Goal: Task Accomplishment & Management: Complete application form

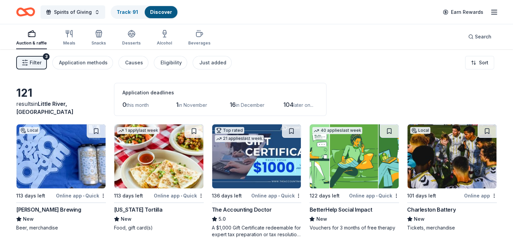
click at [492, 14] on line "button" at bounding box center [494, 14] width 5 height 0
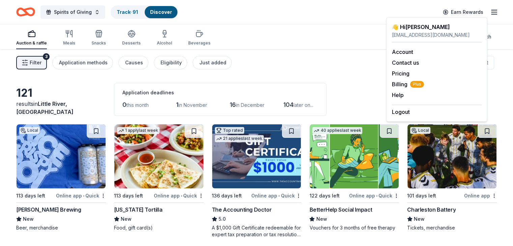
click at [492, 14] on line "button" at bounding box center [494, 14] width 5 height 0
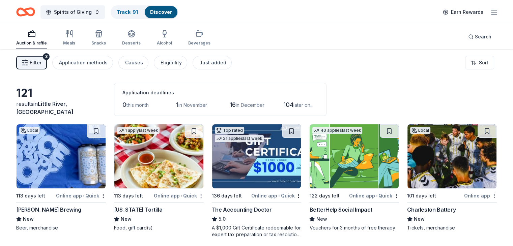
click at [34, 9] on icon "Home" at bounding box center [29, 11] width 10 height 7
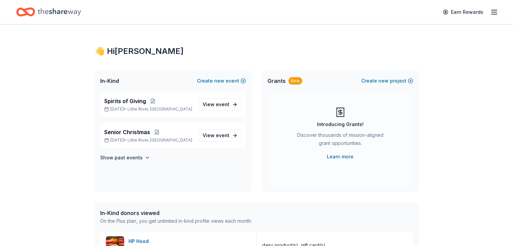
click at [339, 114] on icon at bounding box center [340, 113] width 4 height 4
click at [340, 124] on div "Introducing Grants!" at bounding box center [340, 124] width 47 height 8
click at [409, 80] on button "Create new project" at bounding box center [387, 81] width 52 height 8
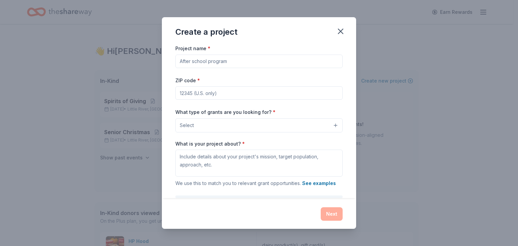
click at [331, 125] on button "Select" at bounding box center [258, 125] width 167 height 14
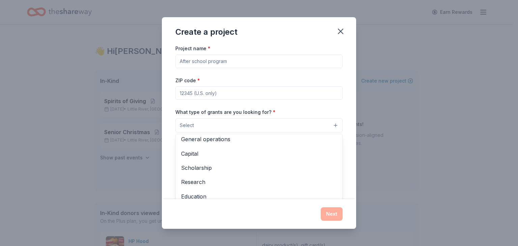
scroll to position [19, 0]
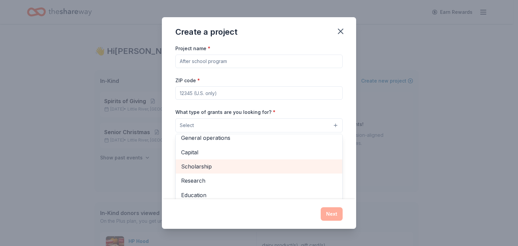
click at [206, 168] on span "Scholarship" at bounding box center [259, 166] width 156 height 9
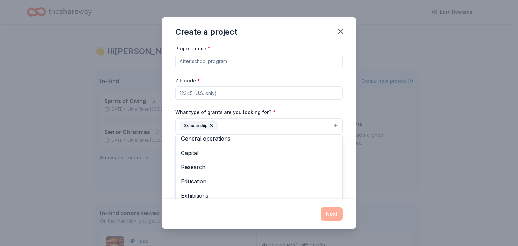
click at [242, 92] on div "Project name * ZIP code * What type of grants are you looking for? * Scholarshi…" at bounding box center [258, 137] width 167 height 186
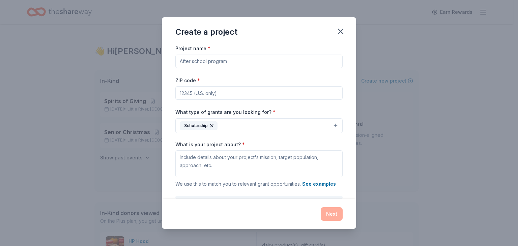
click at [242, 92] on input "ZIP code *" at bounding box center [258, 92] width 167 height 13
type input "29566"
click at [231, 61] on input "Project name *" at bounding box center [258, 61] width 167 height 13
click at [331, 124] on button "Scholarship" at bounding box center [258, 125] width 167 height 15
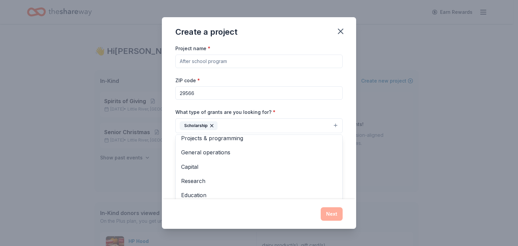
scroll to position [0, 0]
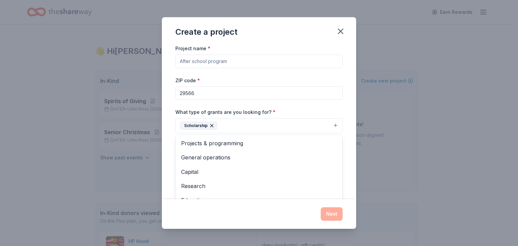
click at [419, 136] on div "Create a project Project name * ZIP code * 29566 What type of grants are you lo…" at bounding box center [259, 123] width 518 height 246
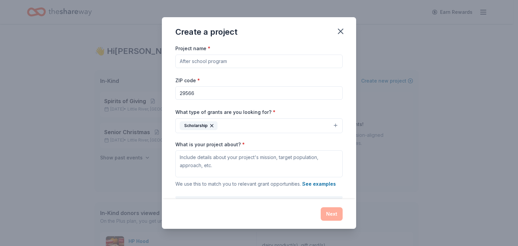
click at [233, 64] on input "Project name *" at bounding box center [258, 61] width 167 height 13
type input "Scholarships for needy students"
click at [179, 153] on textarea "What is your project about? *" at bounding box center [258, 163] width 167 height 27
paste textarea "Our mission is to provide charitable giving to support needy individuals and co…"
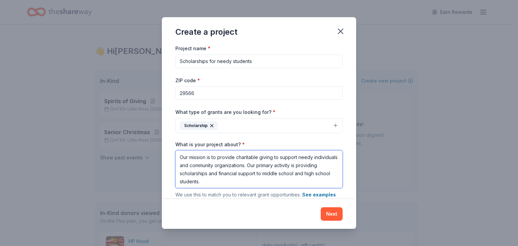
type textarea "Our mission is to provide charitable giving to support needy individuals and co…"
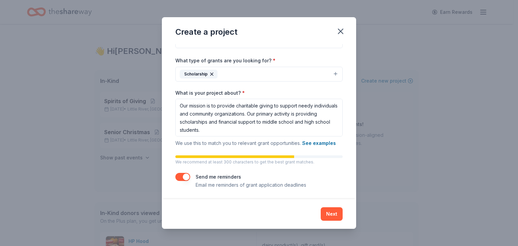
scroll to position [52, 0]
click at [180, 176] on button "button" at bounding box center [182, 177] width 15 height 8
click at [333, 214] on button "Next" at bounding box center [332, 214] width 22 height 13
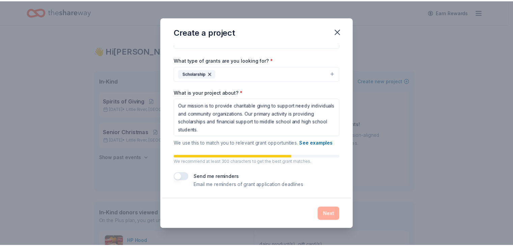
scroll to position [0, 0]
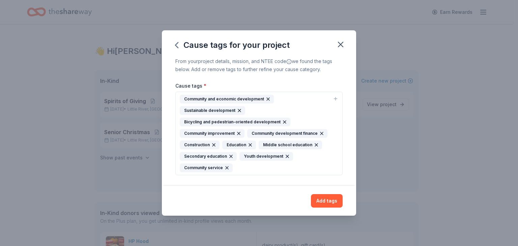
click at [282, 122] on icon "button" at bounding box center [284, 121] width 5 height 5
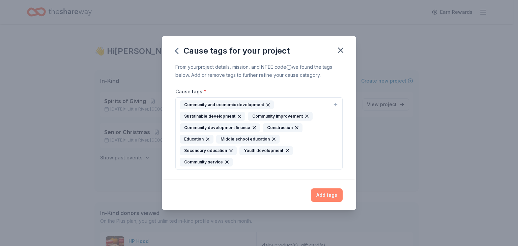
click at [328, 192] on button "Add tags" at bounding box center [327, 195] width 32 height 13
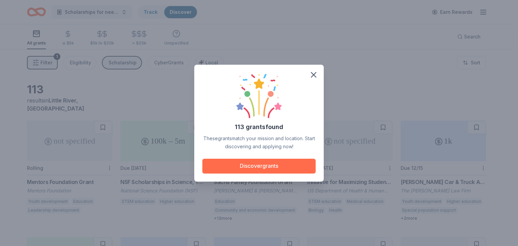
click at [263, 166] on button "Discover grants" at bounding box center [258, 166] width 113 height 15
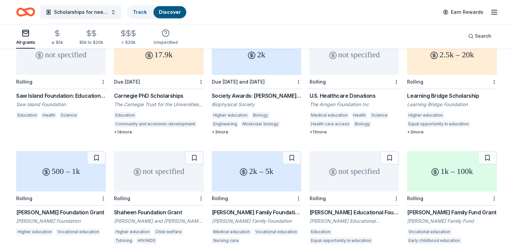
scroll to position [357, 0]
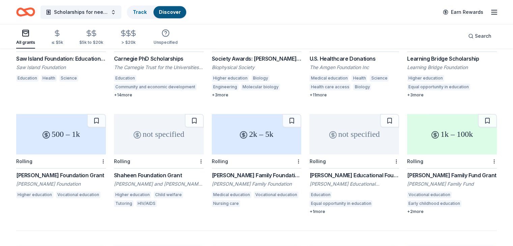
click at [68, 135] on div "500 – 1k" at bounding box center [61, 134] width 90 height 40
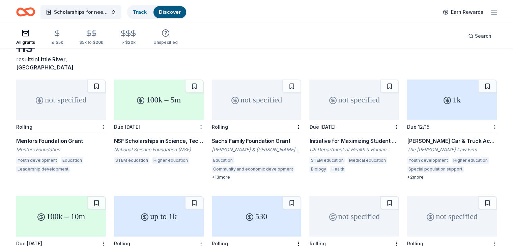
scroll to position [43, 0]
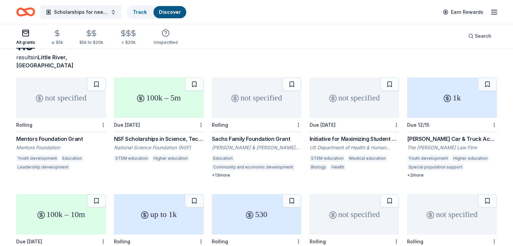
click at [259, 92] on div "not specified" at bounding box center [257, 98] width 90 height 40
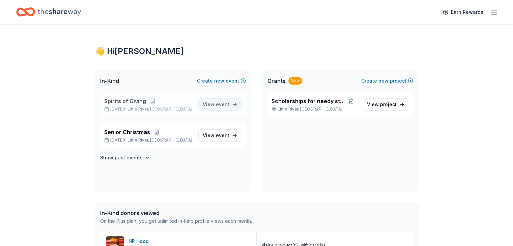
click at [232, 102] on link "View event" at bounding box center [220, 105] width 44 height 12
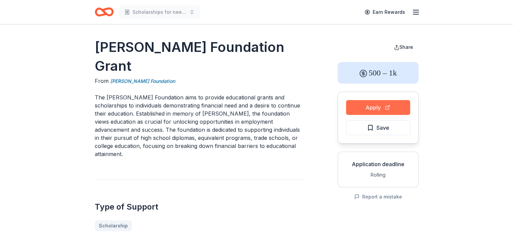
click at [386, 104] on button "Apply" at bounding box center [378, 107] width 64 height 15
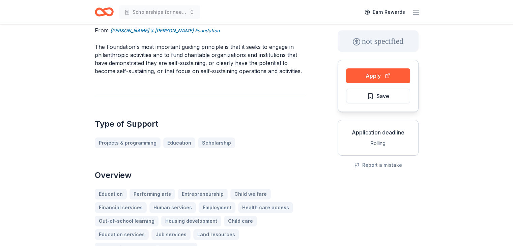
scroll to position [13, 0]
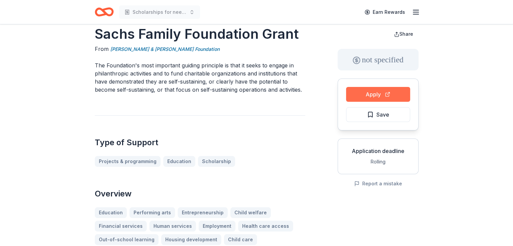
click at [384, 92] on button "Apply" at bounding box center [378, 94] width 64 height 15
